Goal: Task Accomplishment & Management: Complete application form

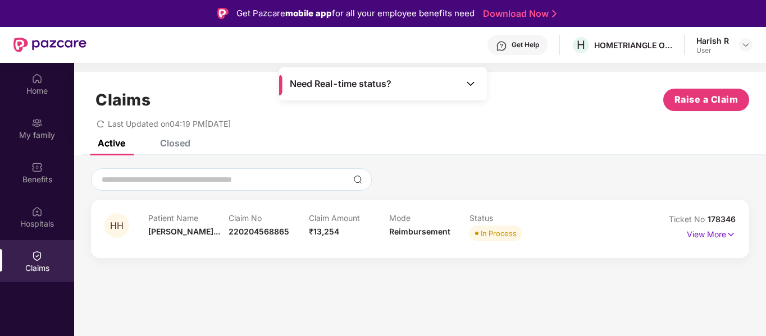
scroll to position [63, 0]
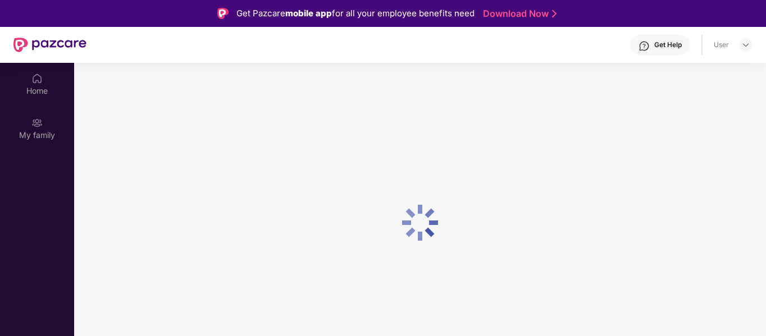
scroll to position [63, 0]
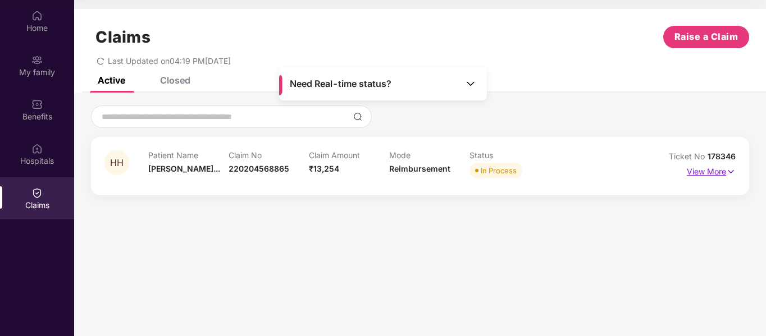
click at [720, 173] on p "View More" at bounding box center [711, 170] width 49 height 15
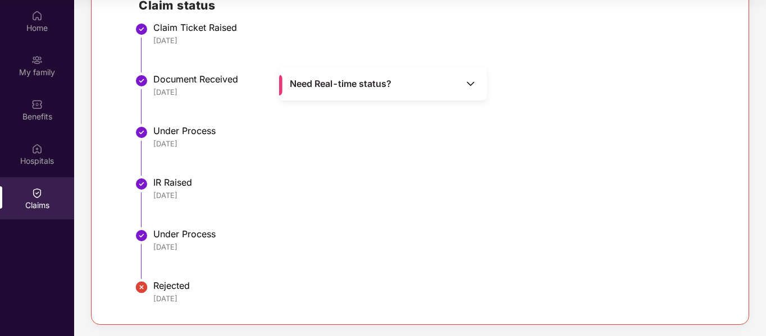
scroll to position [0, 0]
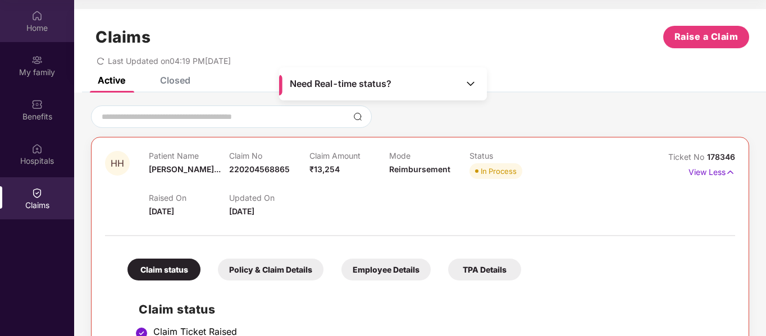
click at [25, 25] on div "Home" at bounding box center [37, 27] width 74 height 11
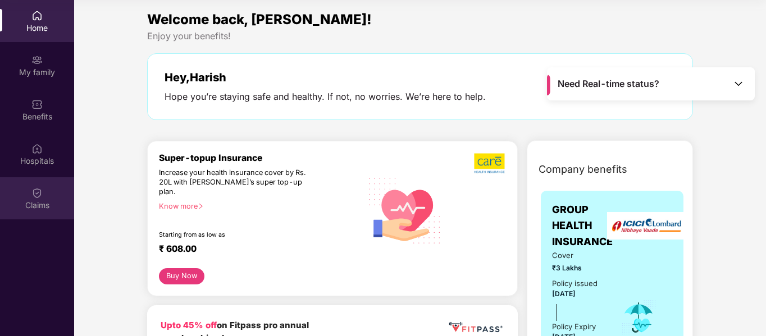
click at [35, 195] on img at bounding box center [36, 193] width 11 height 11
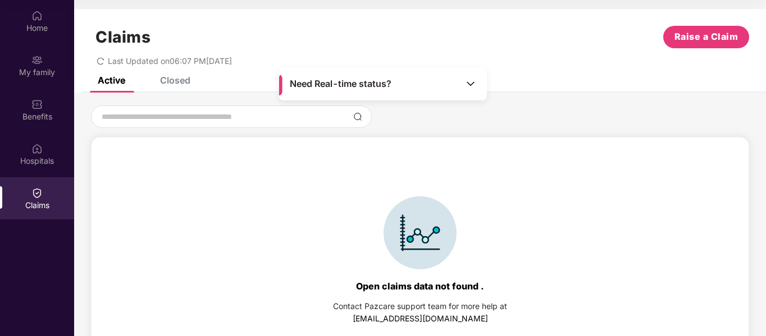
click at [450, 78] on div "Need Real-time status?" at bounding box center [383, 83] width 208 height 33
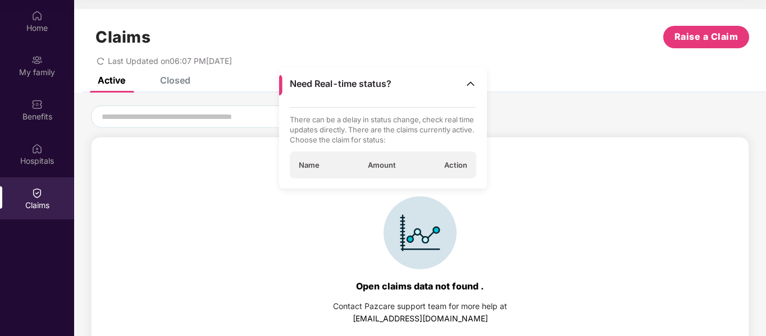
scroll to position [25, 0]
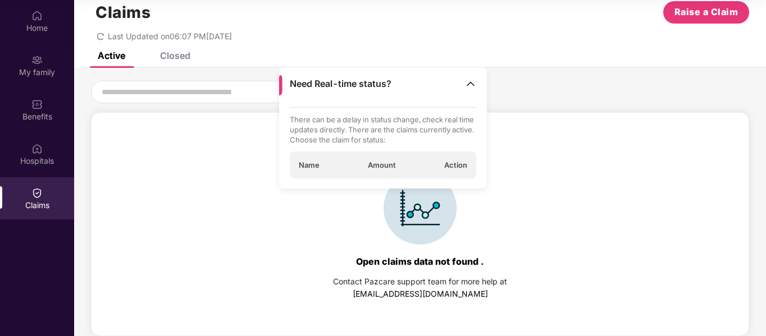
click at [455, 162] on span "Action" at bounding box center [455, 165] width 23 height 10
click at [380, 172] on div "Name Amount Action" at bounding box center [383, 165] width 187 height 27
click at [300, 166] on span "Name" at bounding box center [309, 165] width 21 height 10
click at [287, 234] on div "Open claims data not found . Contact Pazcare support team for more help at supp…" at bounding box center [420, 236] width 646 height 224
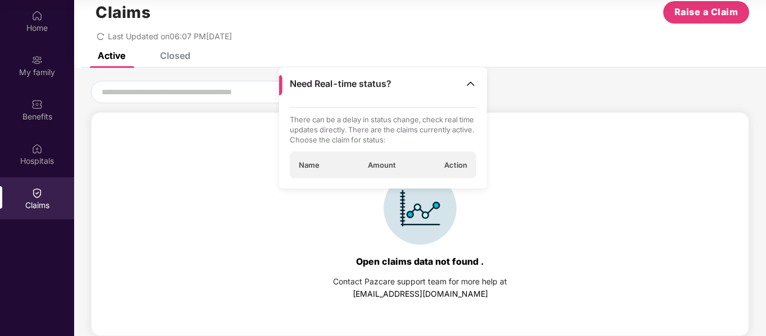
click at [467, 84] on img at bounding box center [470, 83] width 11 height 11
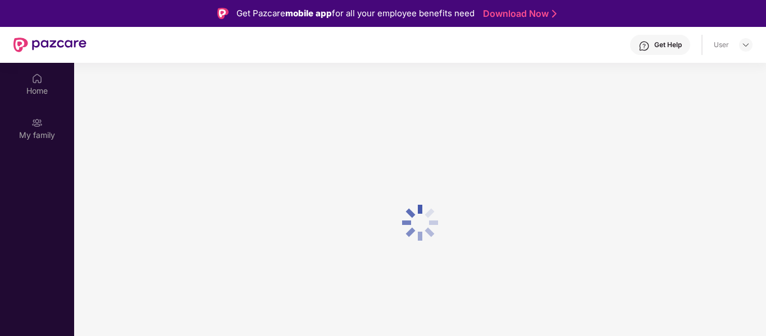
scroll to position [63, 0]
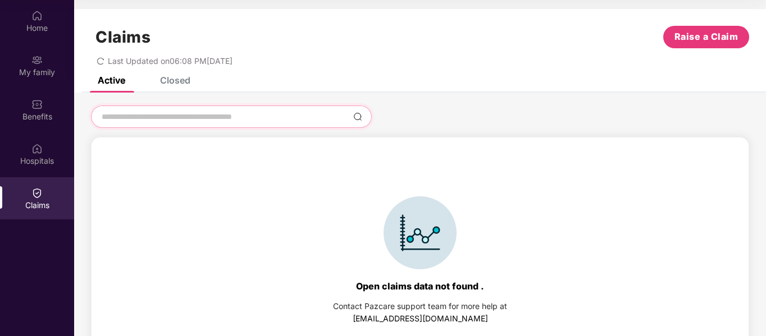
click at [340, 122] on input at bounding box center [225, 117] width 248 height 12
click at [297, 121] on input at bounding box center [225, 117] width 248 height 12
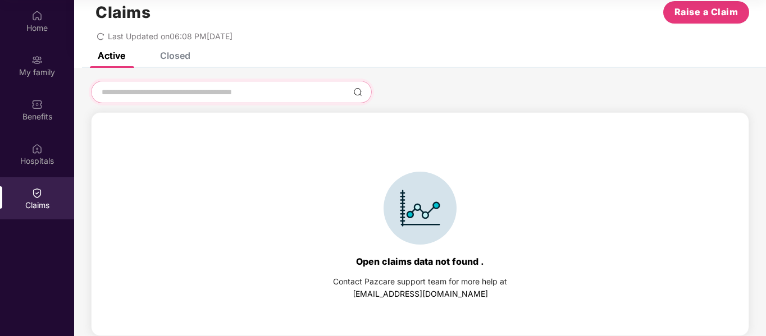
scroll to position [25, 0]
click at [446, 207] on img at bounding box center [419, 208] width 73 height 73
click at [245, 92] on input at bounding box center [225, 92] width 248 height 12
type input "*"
type input "******"
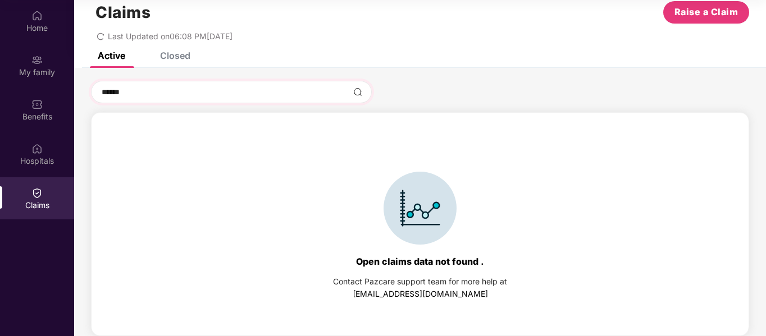
click at [358, 91] on img at bounding box center [357, 92] width 9 height 9
click at [169, 57] on div "Closed" at bounding box center [175, 55] width 30 height 11
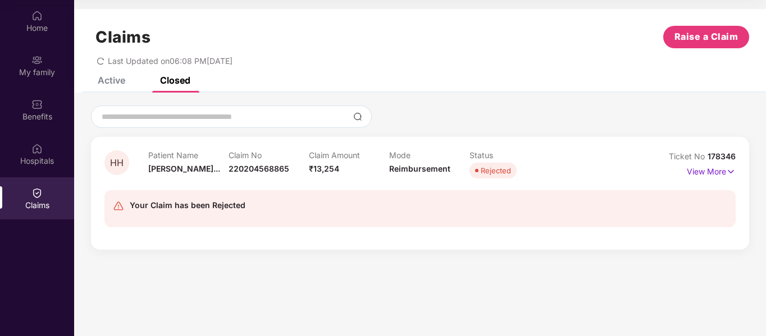
scroll to position [0, 0]
click at [731, 169] on img at bounding box center [731, 172] width 10 height 12
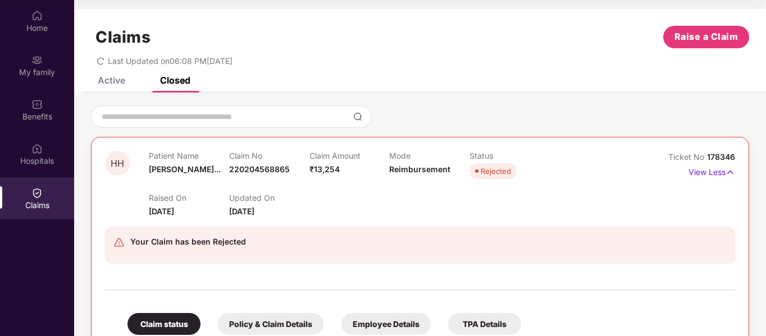
click at [144, 246] on div "Your Claim has been Rejected" at bounding box center [188, 241] width 116 height 13
click at [329, 201] on div "Raised On [DATE] Updated On [DATE]" at bounding box center [389, 200] width 481 height 36
click at [681, 29] on button "Raise a Claim" at bounding box center [706, 37] width 86 height 22
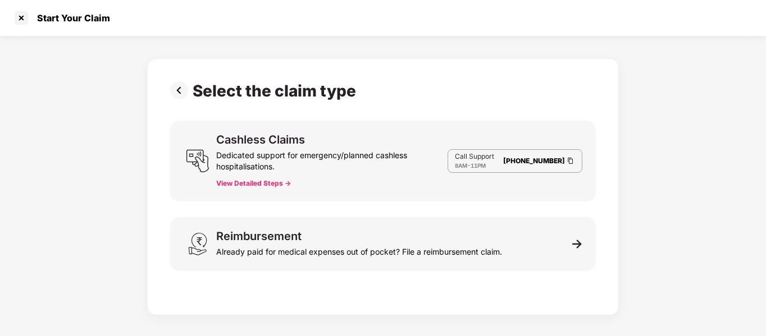
scroll to position [27, 0]
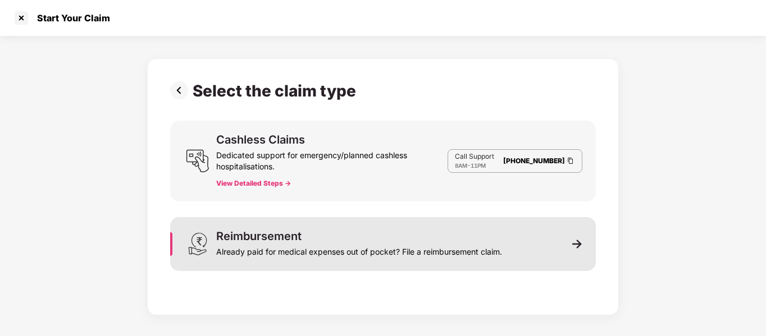
click at [516, 251] on div "Reimbursement Already paid for medical expenses out of pocket? File a reimburse…" at bounding box center [383, 244] width 426 height 54
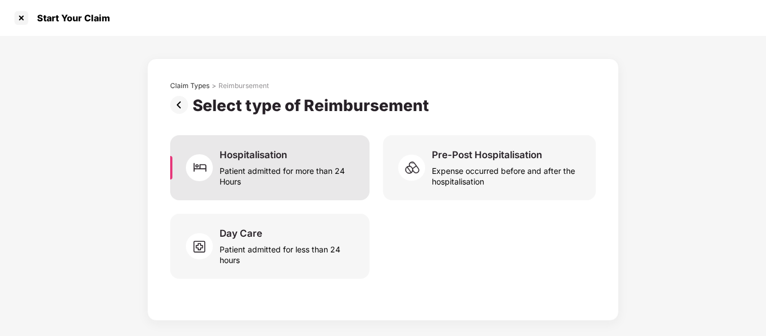
click at [287, 173] on div "Patient admitted for more than 24 Hours" at bounding box center [288, 174] width 136 height 26
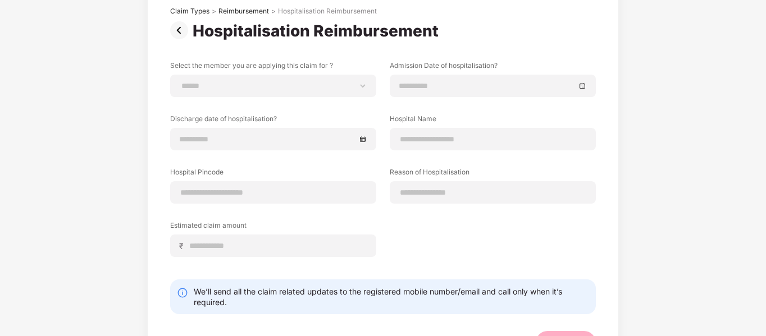
scroll to position [55, 0]
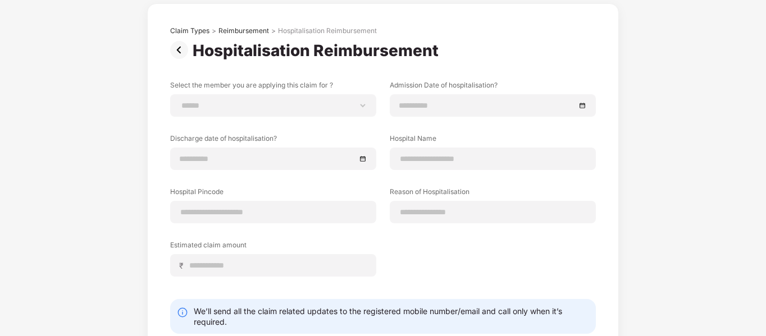
click at [177, 47] on img at bounding box center [181, 50] width 22 height 18
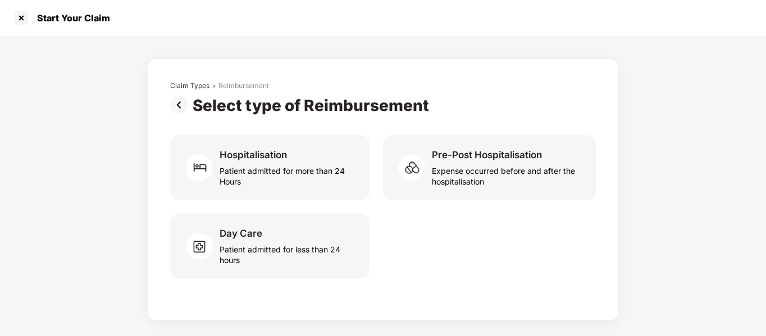
click at [185, 105] on img at bounding box center [181, 105] width 22 height 18
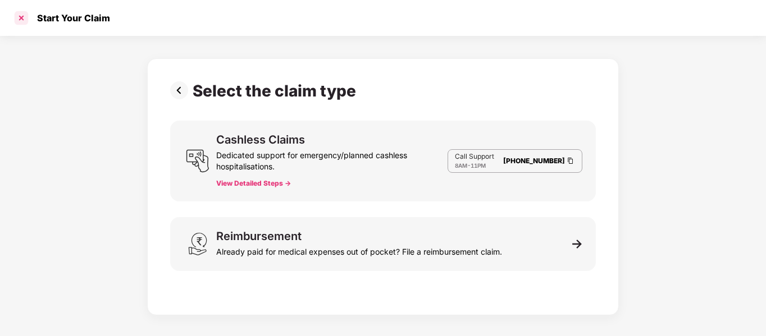
click at [21, 17] on div at bounding box center [21, 18] width 18 height 18
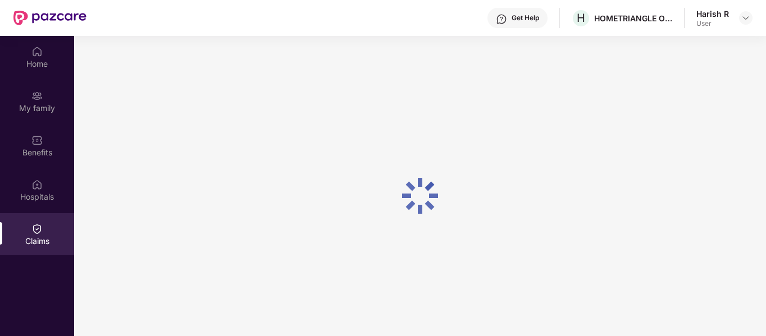
scroll to position [63, 0]
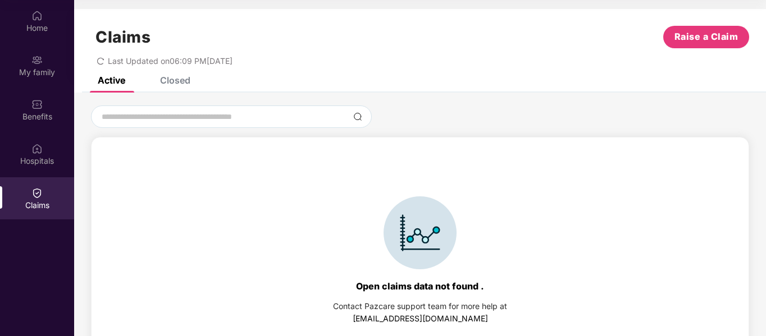
click at [185, 75] on div "Claims Raise a Claim Last Updated on 06:09 PM, 14 Oct 2025" at bounding box center [420, 43] width 692 height 68
click at [179, 77] on div "Closed" at bounding box center [175, 80] width 30 height 11
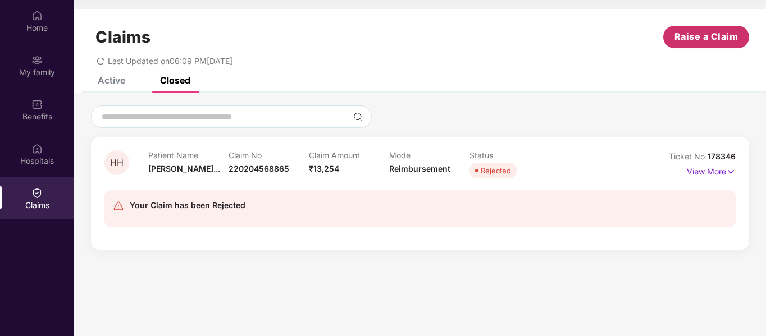
click at [722, 42] on span "Raise a Claim" at bounding box center [706, 37] width 64 height 14
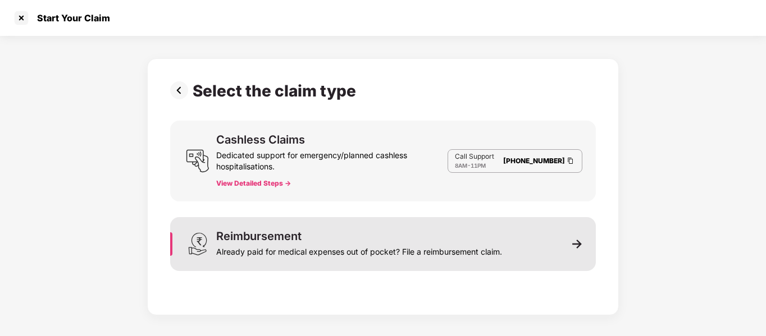
click at [430, 247] on div "Already paid for medical expenses out of pocket? File a reimbursement claim." at bounding box center [359, 250] width 286 height 16
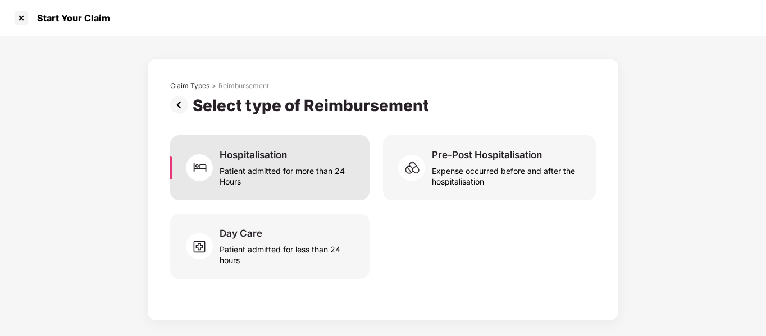
click at [268, 180] on div "Patient admitted for more than 24 Hours" at bounding box center [288, 174] width 136 height 26
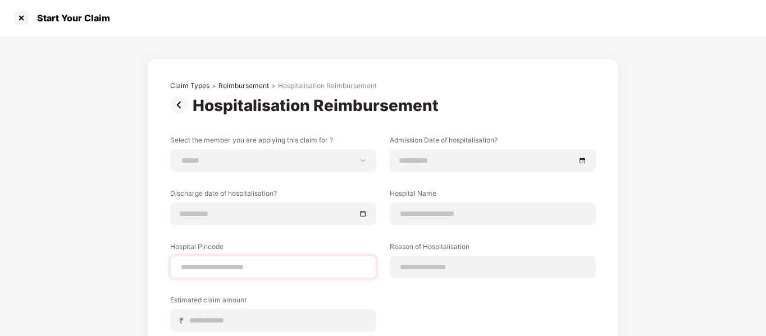
scroll to position [89, 0]
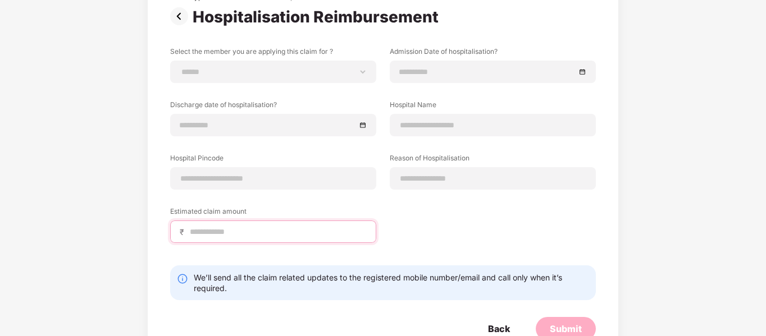
click at [253, 232] on input at bounding box center [278, 232] width 178 height 12
type input "*****"
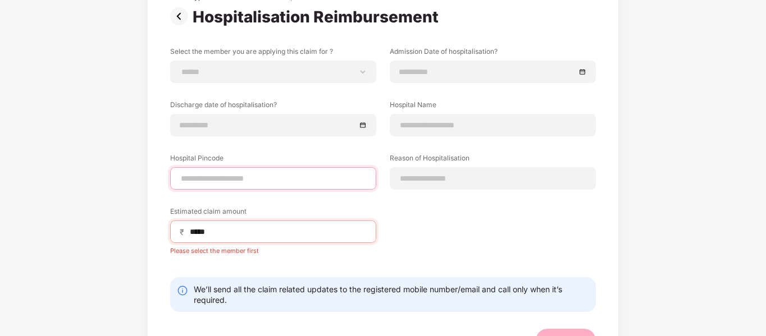
click at [277, 179] on input at bounding box center [273, 179] width 187 height 12
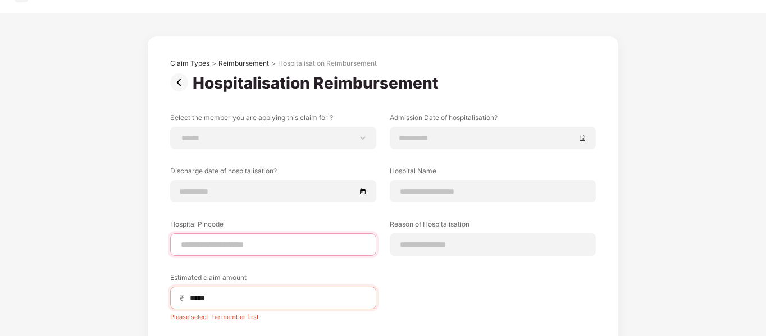
scroll to position [19, 0]
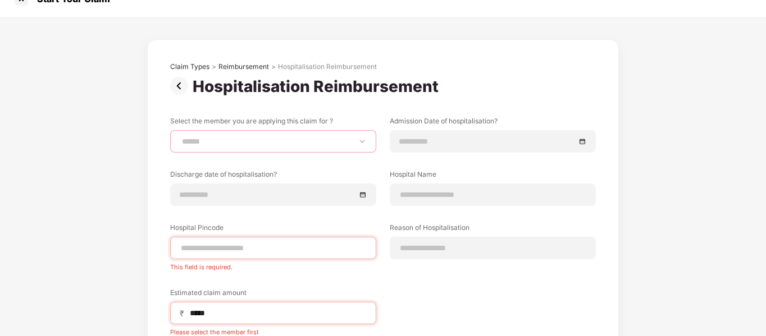
click at [291, 138] on select "**********" at bounding box center [273, 141] width 187 height 9
select select "**********"
click at [180, 137] on select "**********" at bounding box center [273, 141] width 187 height 9
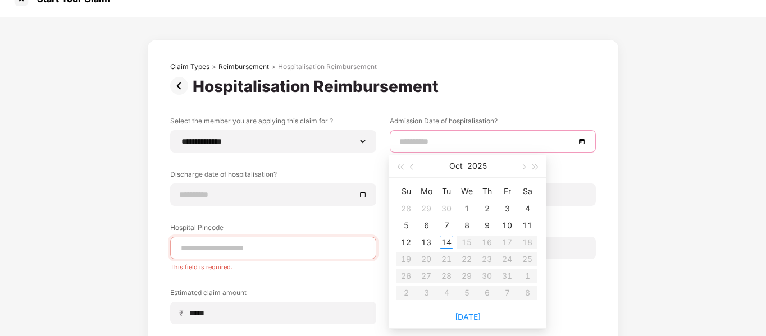
click at [429, 145] on input at bounding box center [487, 141] width 176 height 12
type input "**********"
click at [412, 166] on span "button" at bounding box center [413, 168] width 6 height 6
type input "**********"
click at [445, 142] on input at bounding box center [487, 141] width 176 height 12
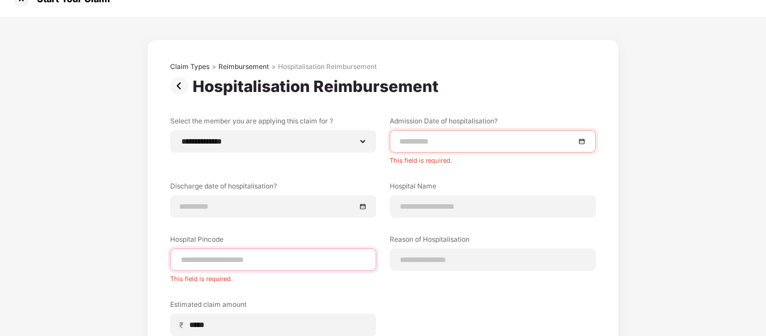
click at [262, 246] on div "Hospital Pincode This field is required." at bounding box center [273, 259] width 206 height 48
paste input "******"
type input "******"
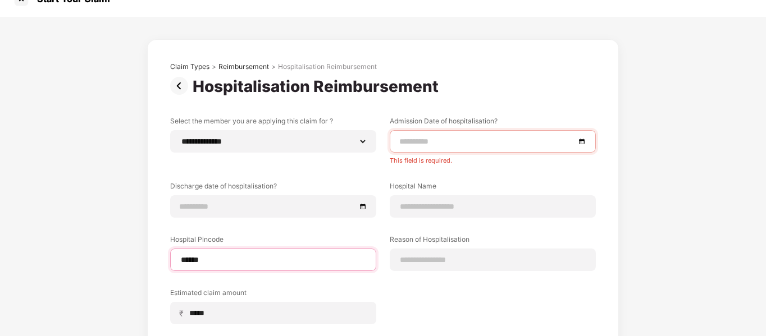
select select "*********"
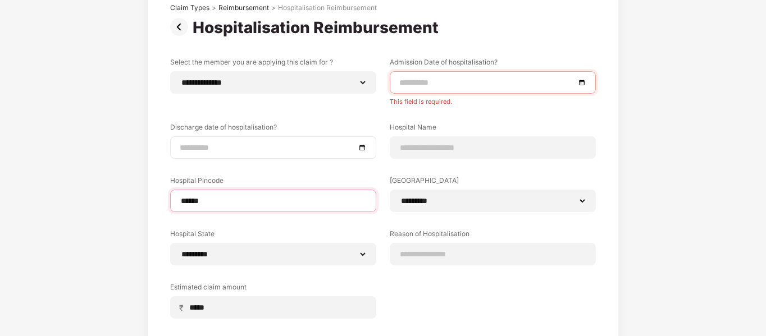
scroll to position [79, 0]
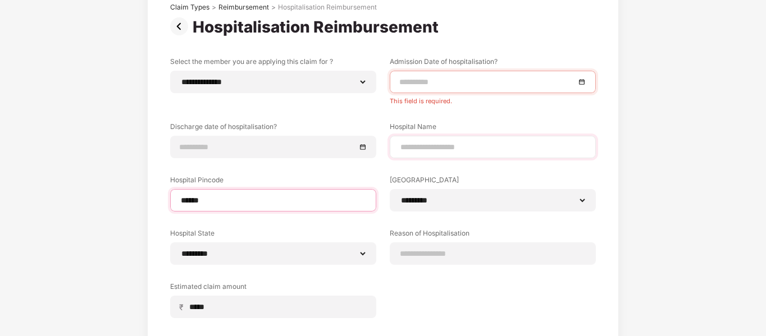
type input "******"
click at [481, 146] on input at bounding box center [492, 147] width 187 height 12
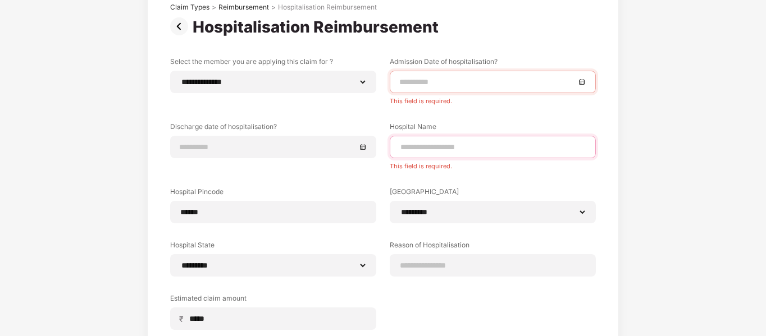
paste input "**********"
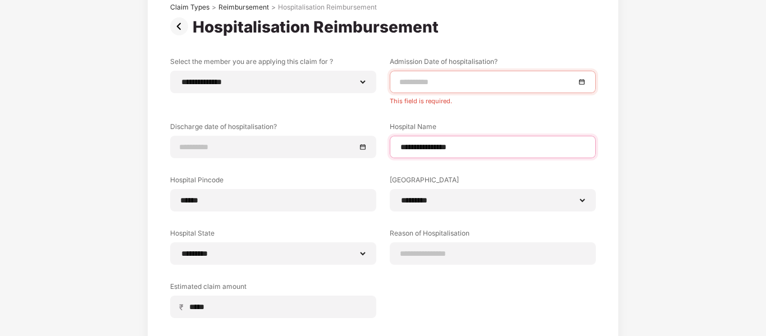
click at [426, 150] on input "**********" at bounding box center [492, 147] width 187 height 12
type input "**********"
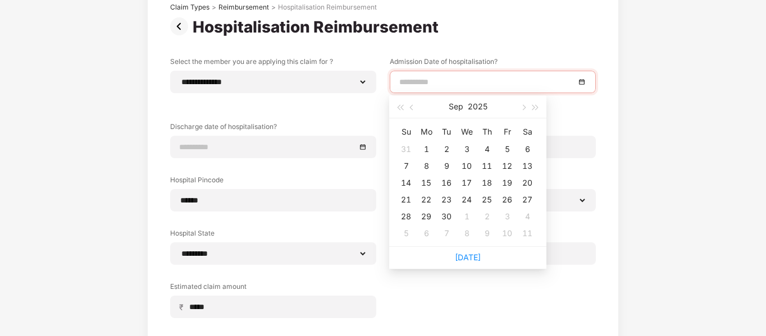
click at [468, 78] on input at bounding box center [487, 82] width 176 height 12
click at [295, 175] on div "**********" at bounding box center [383, 196] width 426 height 278
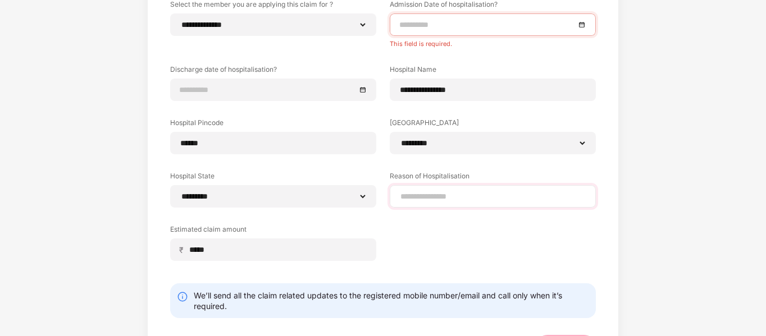
scroll to position [135, 0]
click at [439, 193] on input at bounding box center [492, 197] width 187 height 12
paste input "**********"
type input "**********"
click at [425, 255] on div "**********" at bounding box center [383, 139] width 426 height 278
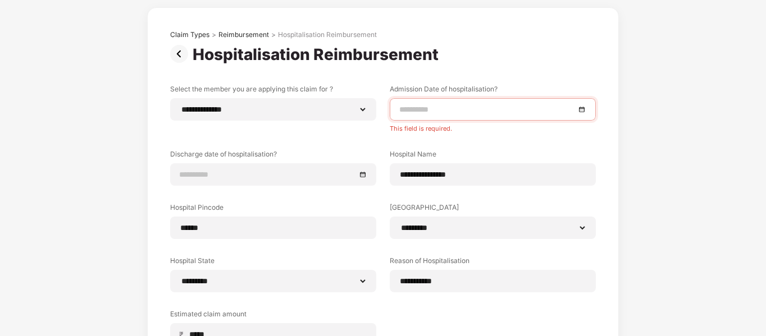
scroll to position [51, 0]
click at [415, 175] on input "**********" at bounding box center [492, 176] width 187 height 12
click at [438, 179] on input "**********" at bounding box center [492, 176] width 187 height 12
type input "**********"
click at [501, 139] on div "**********" at bounding box center [383, 224] width 426 height 278
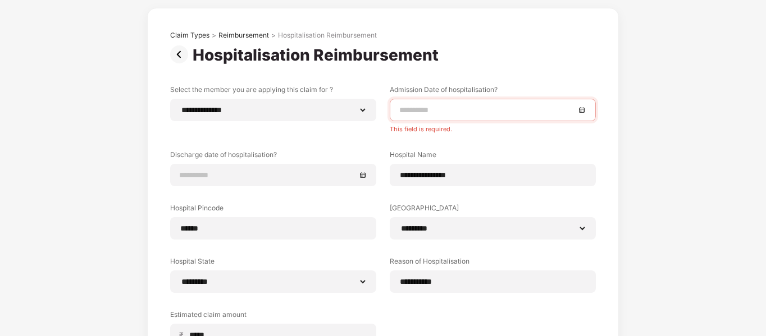
click at [454, 103] on div at bounding box center [493, 110] width 206 height 22
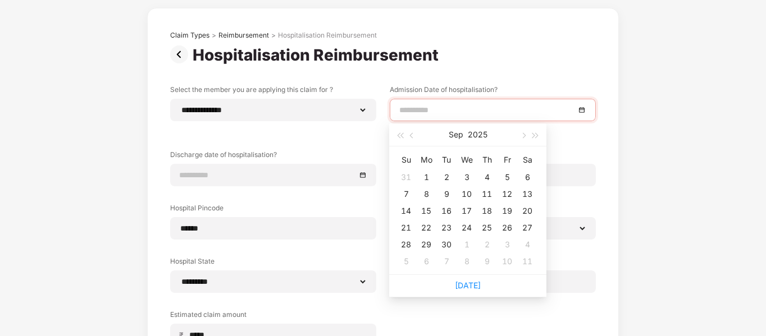
click at [492, 54] on div "Hospitalisation Reimbursement" at bounding box center [383, 54] width 426 height 19
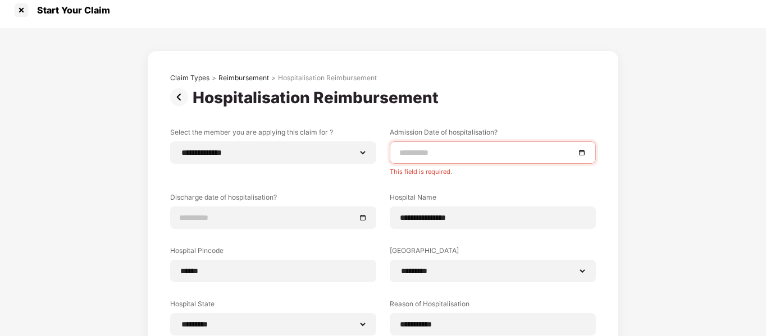
scroll to position [0, 0]
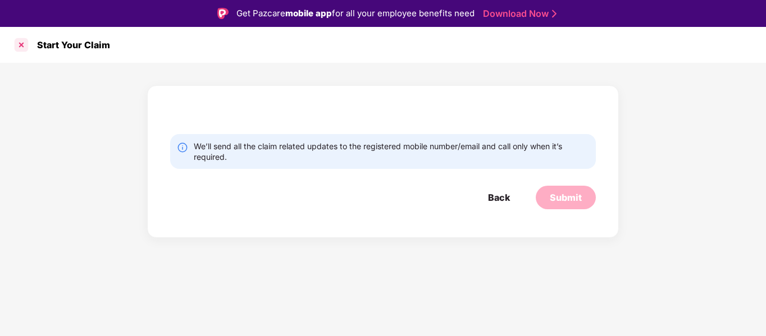
click at [23, 45] on div at bounding box center [21, 45] width 18 height 18
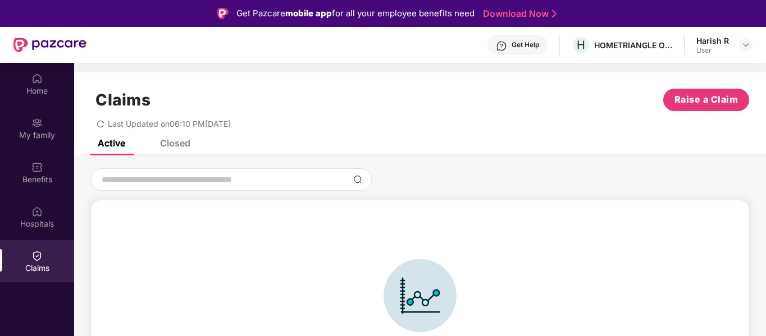
click at [177, 149] on div "Closed" at bounding box center [166, 143] width 47 height 25
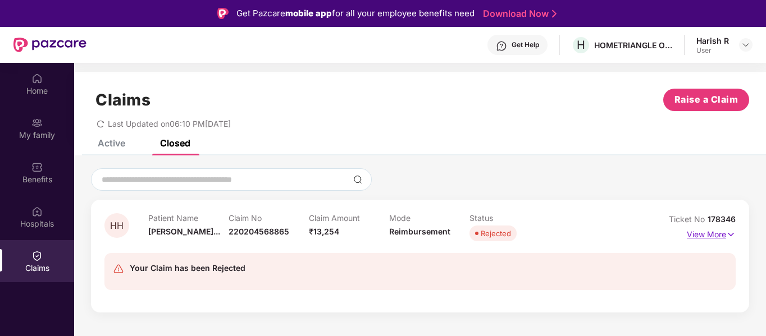
click at [716, 235] on p "View More" at bounding box center [711, 233] width 49 height 15
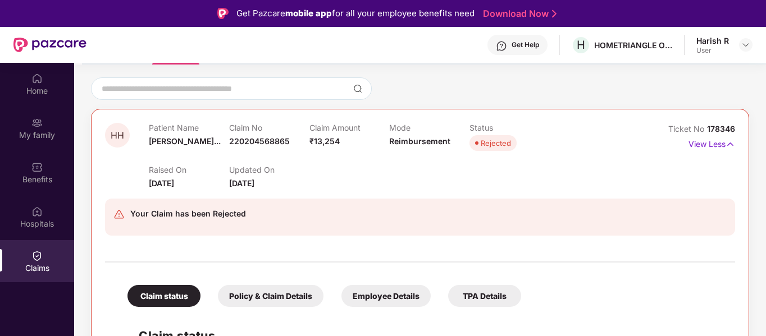
scroll to position [92, 0]
click at [289, 303] on div "Policy & Claim Details" at bounding box center [271, 296] width 106 height 22
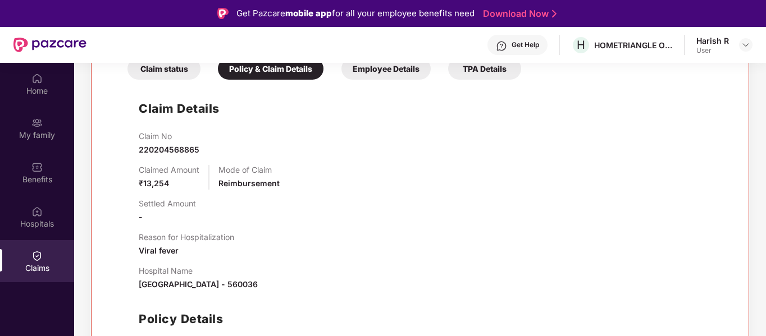
scroll to position [354, 0]
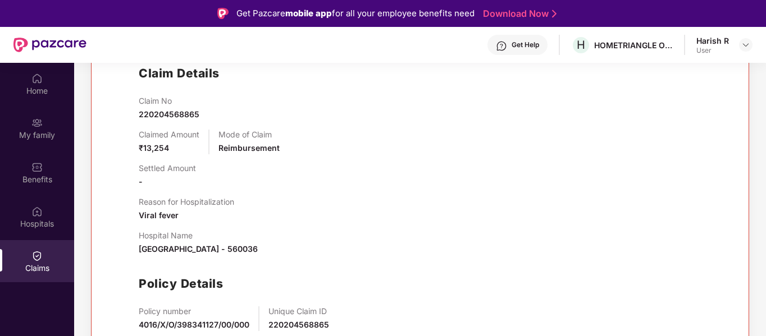
click at [258, 250] on span "[GEOGRAPHIC_DATA] - 560036" at bounding box center [198, 249] width 119 height 10
copy span "560036"
drag, startPoint x: 139, startPoint y: 249, endPoint x: 198, endPoint y: 255, distance: 59.2
click at [198, 255] on div "Hospital Name [GEOGRAPHIC_DATA] - 560036" at bounding box center [198, 243] width 119 height 25
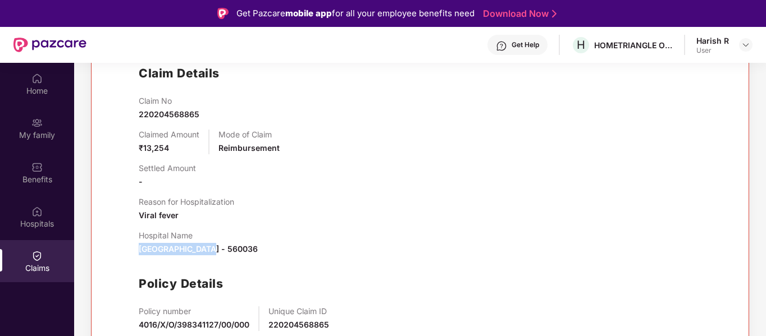
copy span "[GEOGRAPHIC_DATA]"
click at [278, 262] on div "Claim No 220204568865 Claimed Amount ₹13,254 Mode of Claim Reimbursement Settle…" at bounding box center [431, 235] width 585 height 278
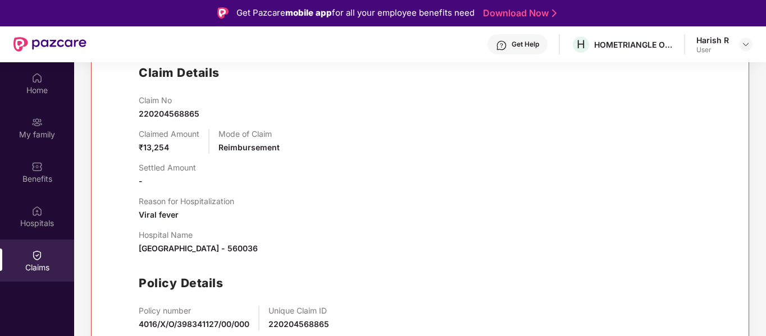
click at [152, 222] on div "Claim No 220204568865 Claimed Amount ₹13,254 Mode of Claim Reimbursement Settle…" at bounding box center [431, 234] width 585 height 278
copy p "Hospital Name"
click at [158, 212] on span "Viral fever" at bounding box center [159, 215] width 40 height 10
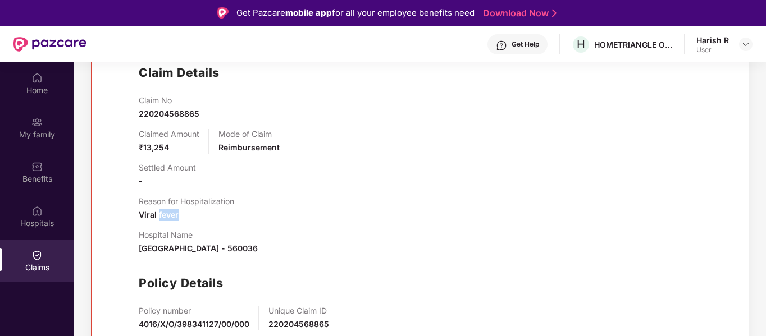
click at [158, 212] on span "Viral fever" at bounding box center [159, 215] width 40 height 10
copy span "Viral fever"
click at [158, 212] on span "Viral fever" at bounding box center [159, 215] width 40 height 10
click at [296, 187] on div "Settled Amount -" at bounding box center [431, 175] width 585 height 25
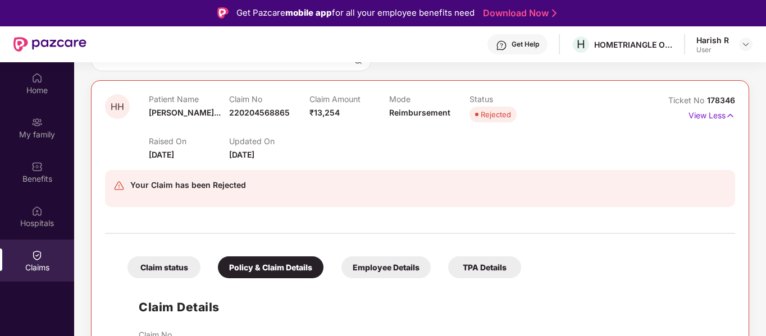
scroll to position [120, 0]
drag, startPoint x: 229, startPoint y: 185, endPoint x: 556, endPoint y: 149, distance: 329.3
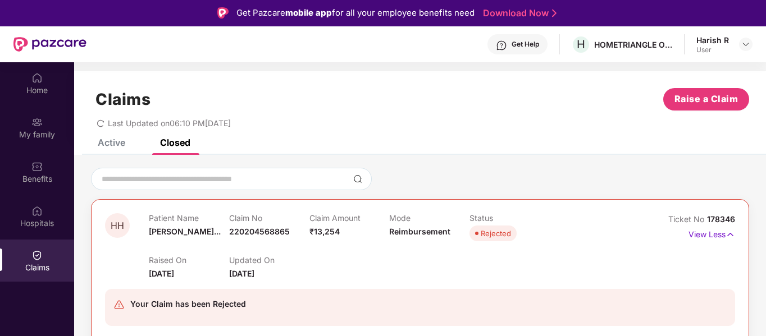
click at [565, 232] on div "Patient Name [PERSON_NAME]... Claim No 220204568865 Claim Amount ₹13,254 Mode R…" at bounding box center [389, 228] width 481 height 31
click at [42, 270] on div "Claims" at bounding box center [37, 267] width 74 height 11
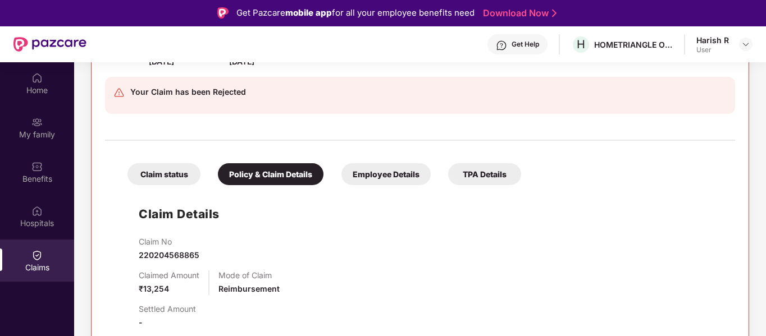
scroll to position [216, 0]
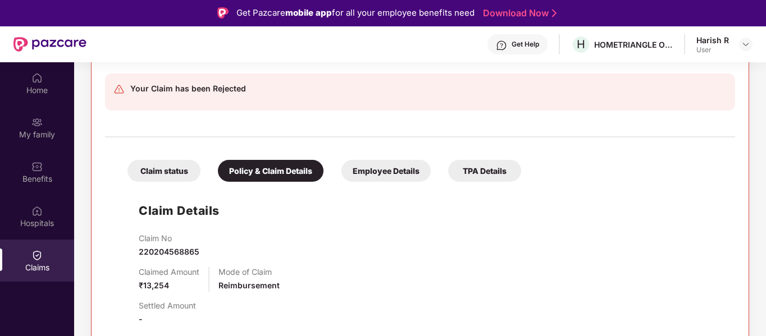
click at [389, 177] on div "Employee Details" at bounding box center [385, 171] width 89 height 22
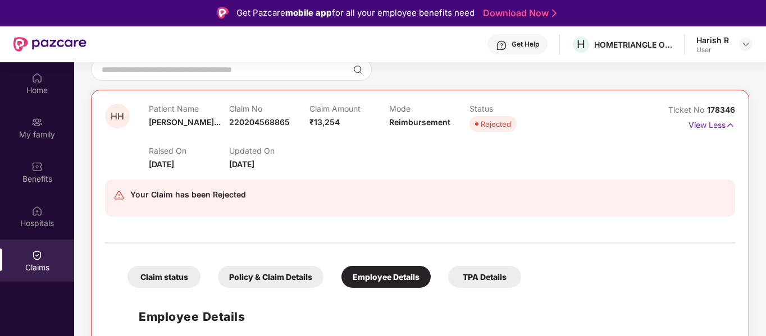
scroll to position [63, 0]
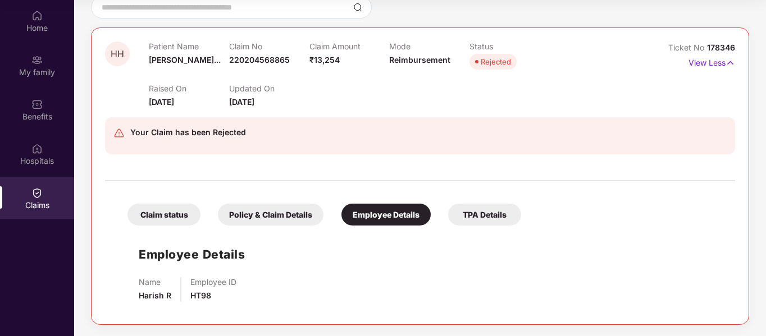
click at [460, 206] on div "TPA Details" at bounding box center [484, 215] width 73 height 22
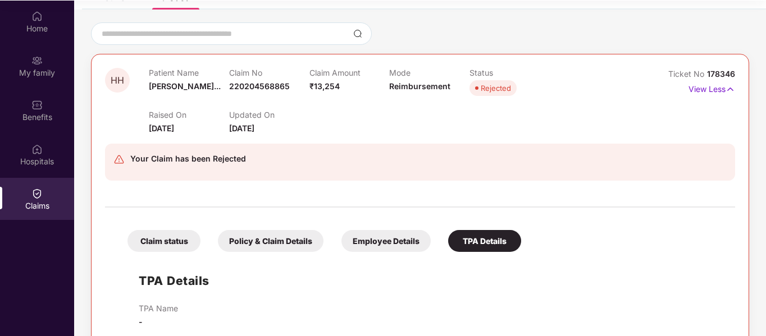
scroll to position [80, 0]
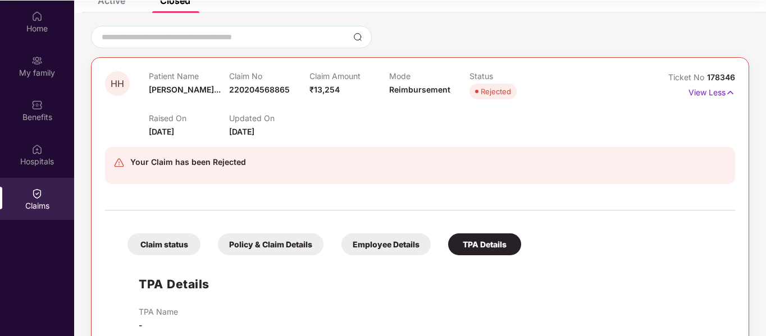
click at [174, 255] on div "Claim status" at bounding box center [163, 245] width 73 height 22
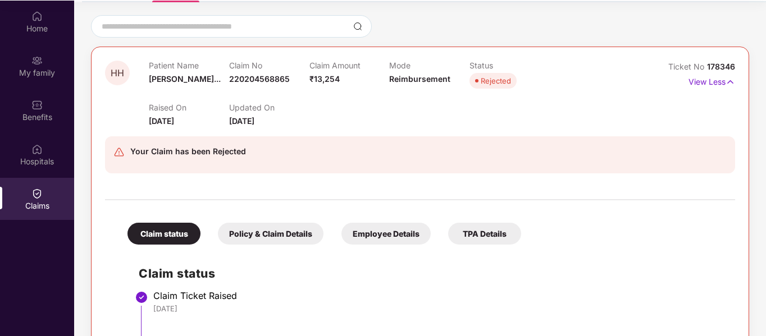
scroll to position [0, 0]
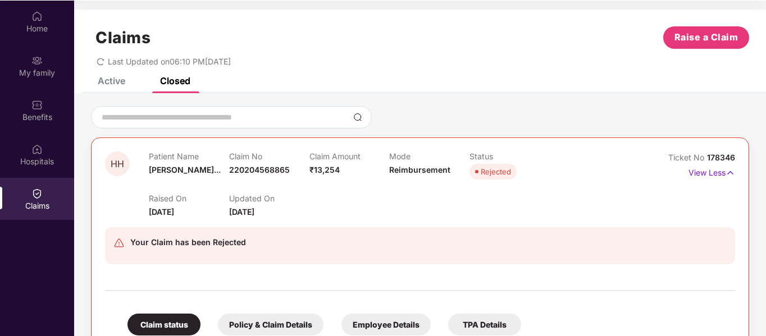
click at [487, 168] on div "Rejected" at bounding box center [496, 171] width 30 height 11
click at [230, 215] on span "[DATE]" at bounding box center [241, 212] width 25 height 10
click at [341, 212] on div "Raised On [DATE] Updated On [DATE]" at bounding box center [389, 200] width 481 height 36
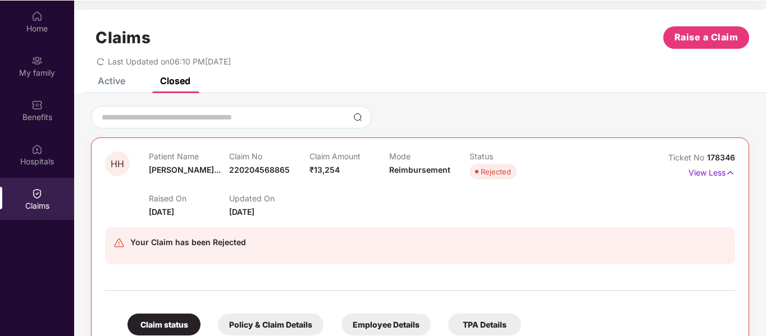
click at [160, 213] on span "[DATE]" at bounding box center [161, 212] width 25 height 10
click at [385, 209] on div "Raised On [DATE] Updated On [DATE]" at bounding box center [389, 200] width 481 height 36
